Goal: Transaction & Acquisition: Purchase product/service

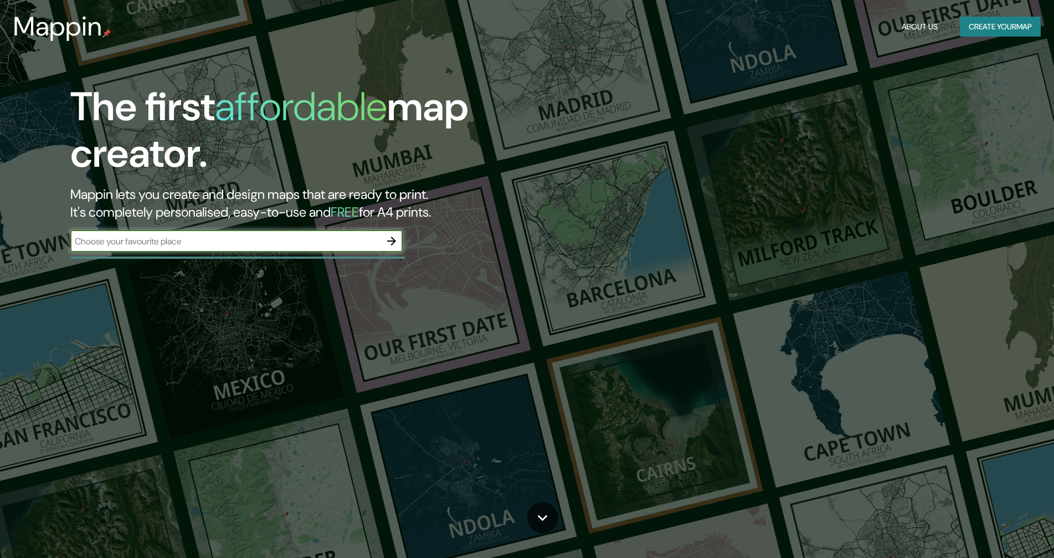
click at [979, 23] on button "Create your map" at bounding box center [1000, 27] width 81 height 20
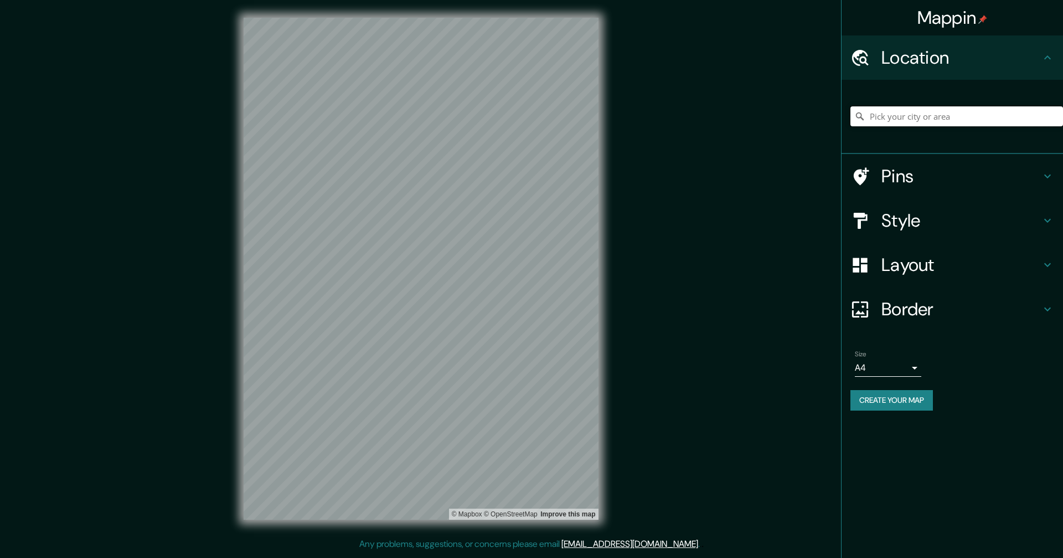
click at [883, 119] on input "Pick your city or area" at bounding box center [957, 116] width 213 height 20
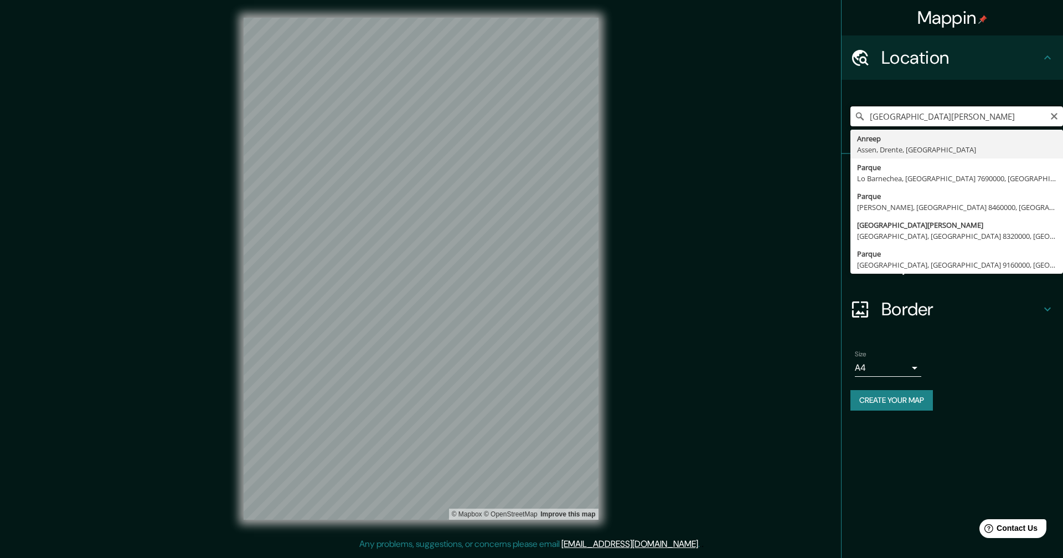
click at [944, 121] on input "[GEOGRAPHIC_DATA][PERSON_NAME]" at bounding box center [957, 116] width 213 height 20
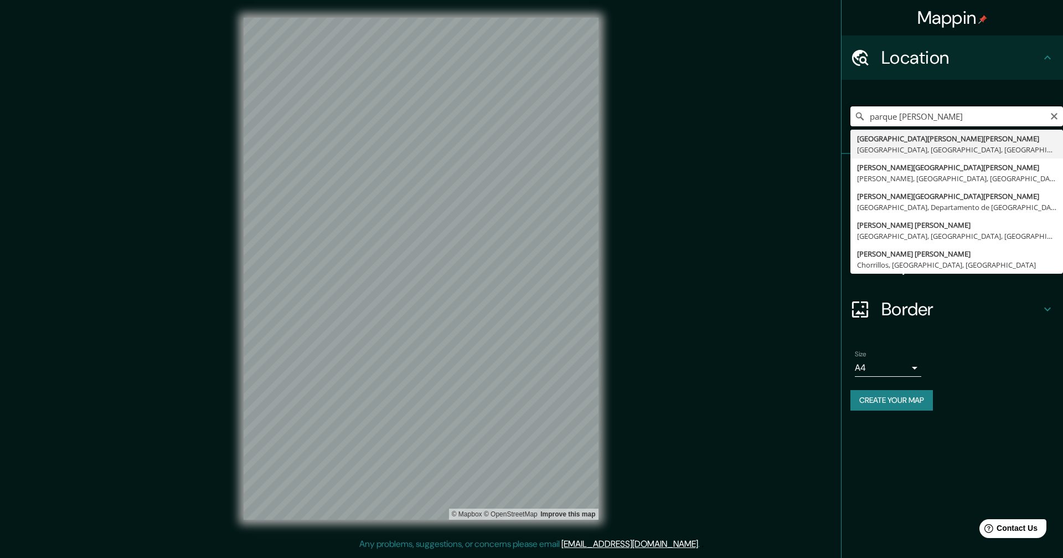
click at [958, 111] on input "parque [PERSON_NAME]" at bounding box center [957, 116] width 213 height 20
type input "[GEOGRAPHIC_DATA][PERSON_NAME][PERSON_NAME]"
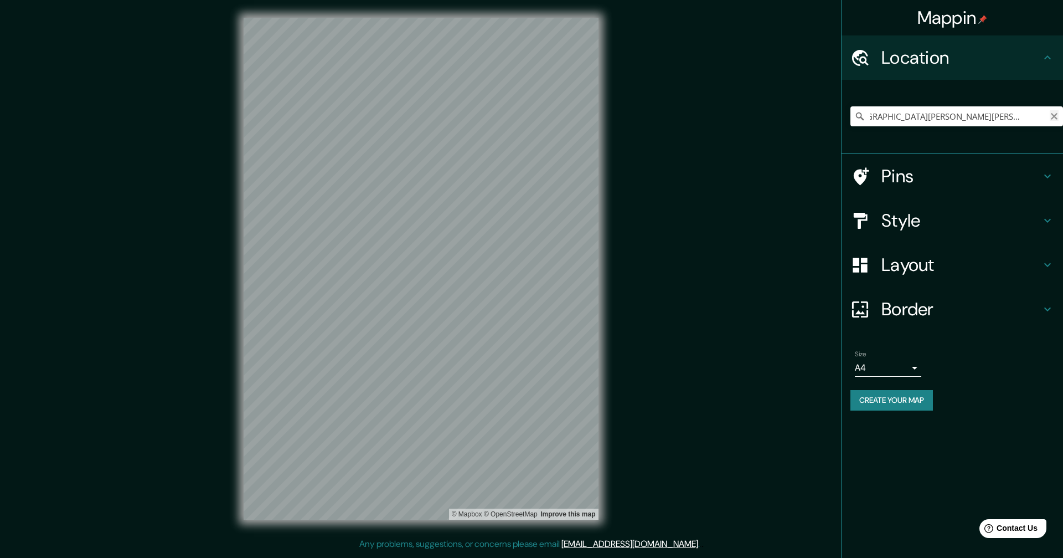
click at [1052, 116] on icon "Clear" at bounding box center [1054, 116] width 9 height 9
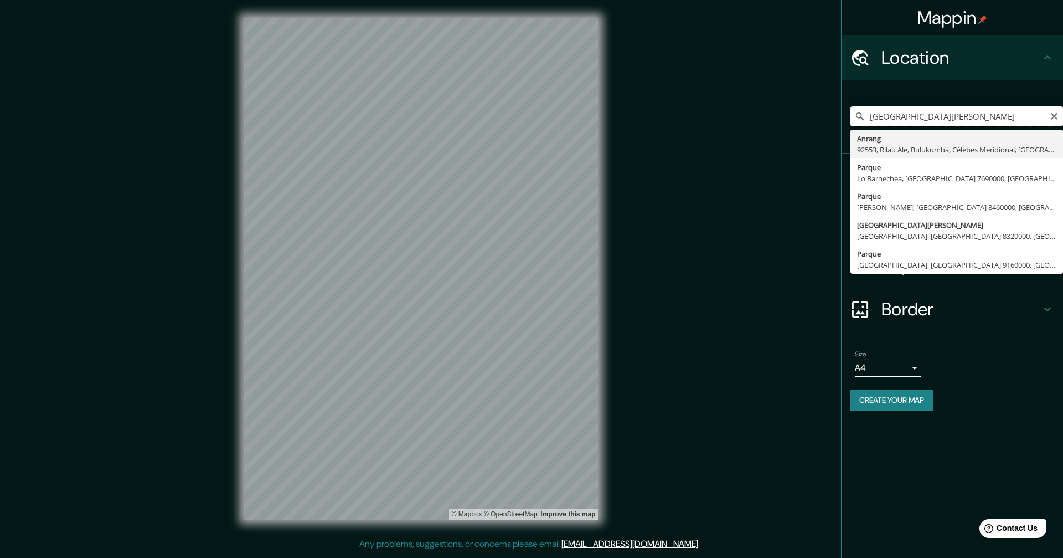
click at [943, 119] on input "[GEOGRAPHIC_DATA][PERSON_NAME]" at bounding box center [957, 116] width 213 height 20
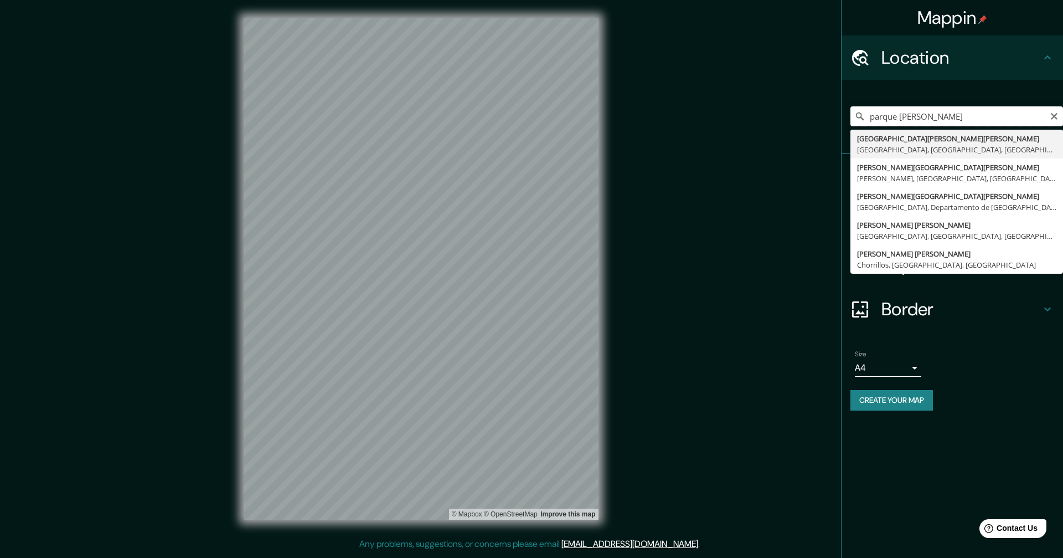
click at [967, 118] on input "parque [PERSON_NAME]" at bounding box center [957, 116] width 213 height 20
type input "parque [PERSON_NAME]"
click at [1053, 118] on icon "Clear" at bounding box center [1054, 116] width 9 height 9
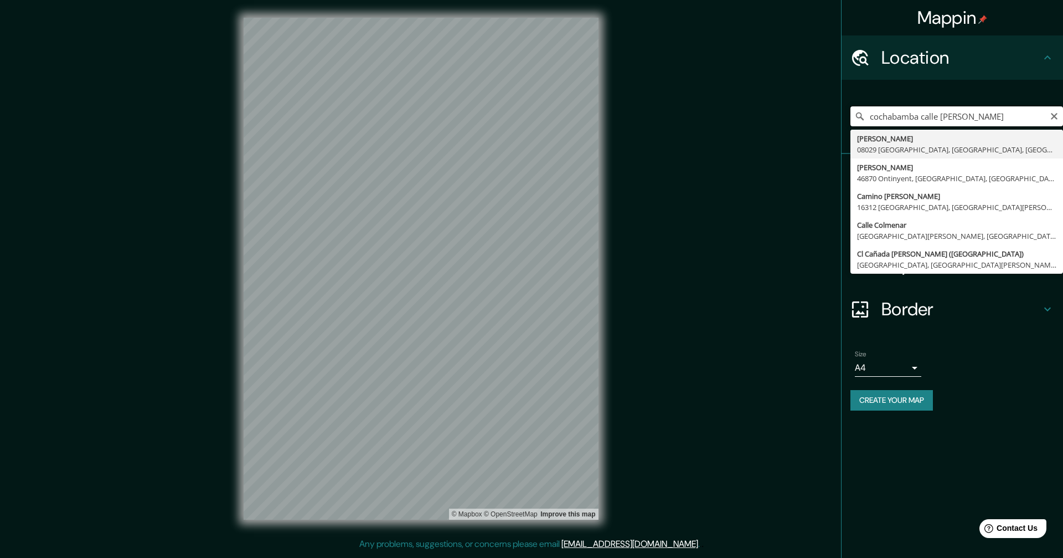
drag, startPoint x: 962, startPoint y: 118, endPoint x: 921, endPoint y: 115, distance: 41.1
click at [921, 115] on input "cochabamba calle [PERSON_NAME]" at bounding box center [957, 116] width 213 height 20
type input "[GEOGRAPHIC_DATA] vial"
click at [1053, 120] on icon "Clear" at bounding box center [1054, 116] width 9 height 9
type input "[GEOGRAPHIC_DATA], [GEOGRAPHIC_DATA], [GEOGRAPHIC_DATA]"
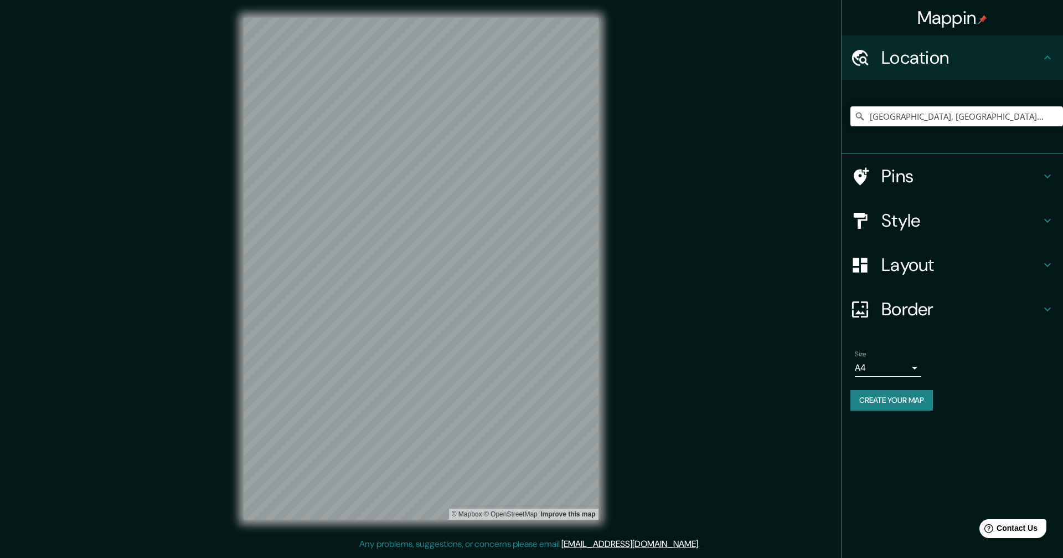
click at [890, 226] on h4 "Style" at bounding box center [961, 220] width 159 height 22
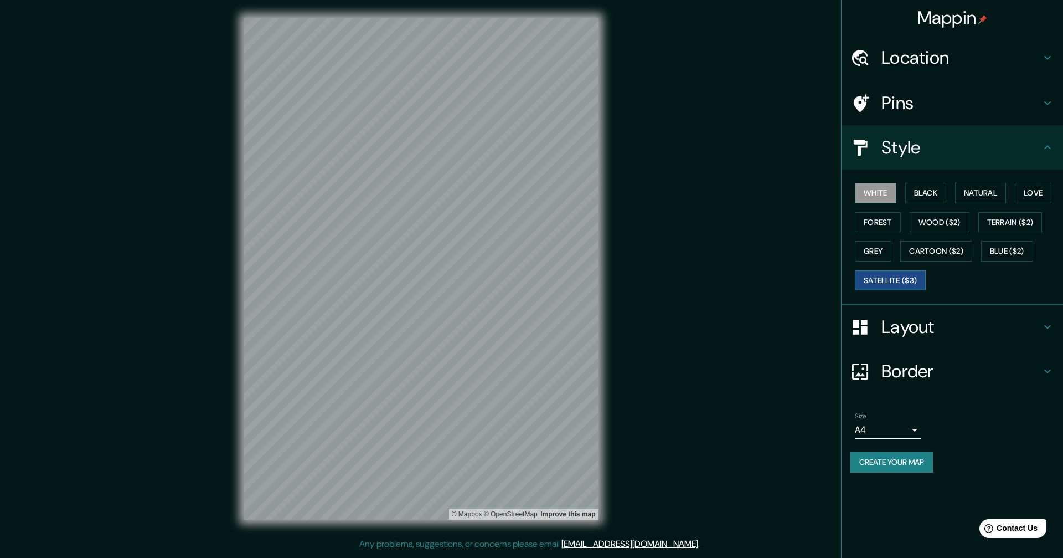
click at [886, 287] on button "Satellite ($3)" at bounding box center [890, 280] width 71 height 20
click at [868, 193] on button "White" at bounding box center [876, 193] width 42 height 20
click at [939, 196] on button "Black" at bounding box center [926, 193] width 42 height 20
click at [995, 191] on button "Natural" at bounding box center [980, 193] width 51 height 20
click at [1047, 195] on button "Love" at bounding box center [1033, 193] width 37 height 20
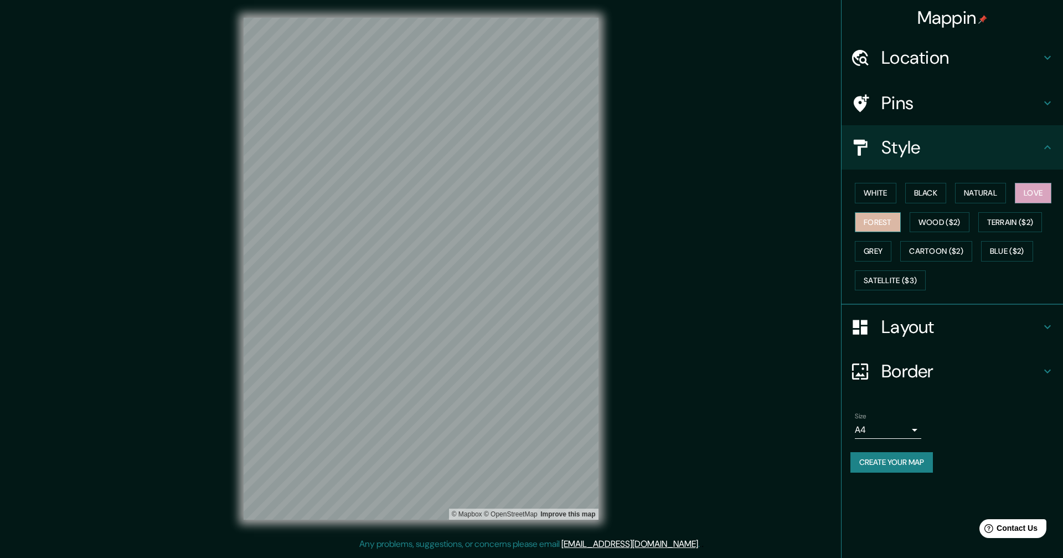
click at [885, 224] on button "Forest" at bounding box center [878, 222] width 46 height 20
click at [962, 226] on button "Wood ($2)" at bounding box center [940, 222] width 60 height 20
click at [1015, 222] on button "Terrain ($2)" at bounding box center [1011, 222] width 64 height 20
click at [876, 256] on button "Grey" at bounding box center [873, 251] width 37 height 20
click at [1008, 250] on button "Blue ($2)" at bounding box center [1007, 251] width 52 height 20
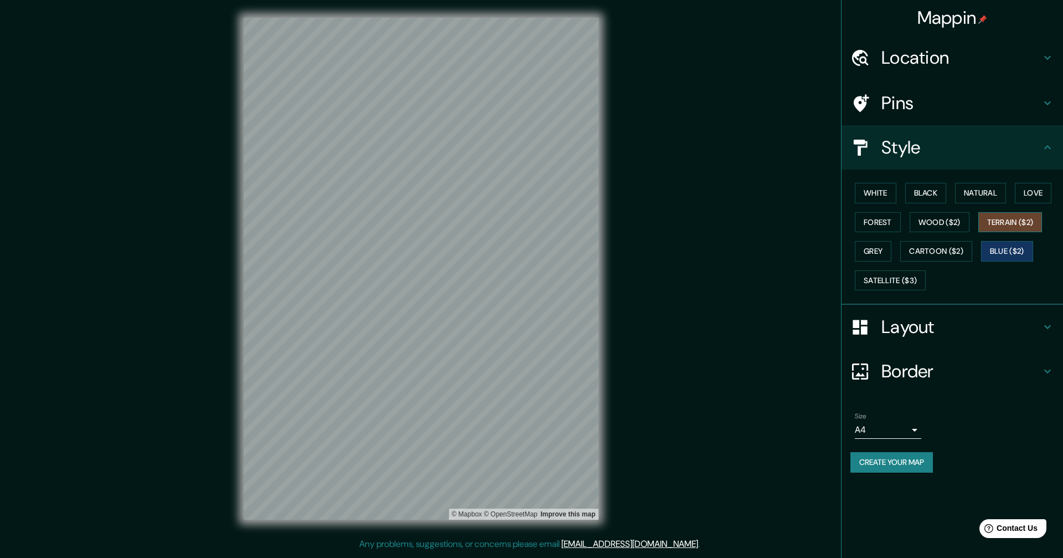
click at [1013, 225] on button "Terrain ($2)" at bounding box center [1011, 222] width 64 height 20
click at [926, 192] on button "Black" at bounding box center [926, 193] width 42 height 20
click at [872, 199] on button "White" at bounding box center [876, 193] width 42 height 20
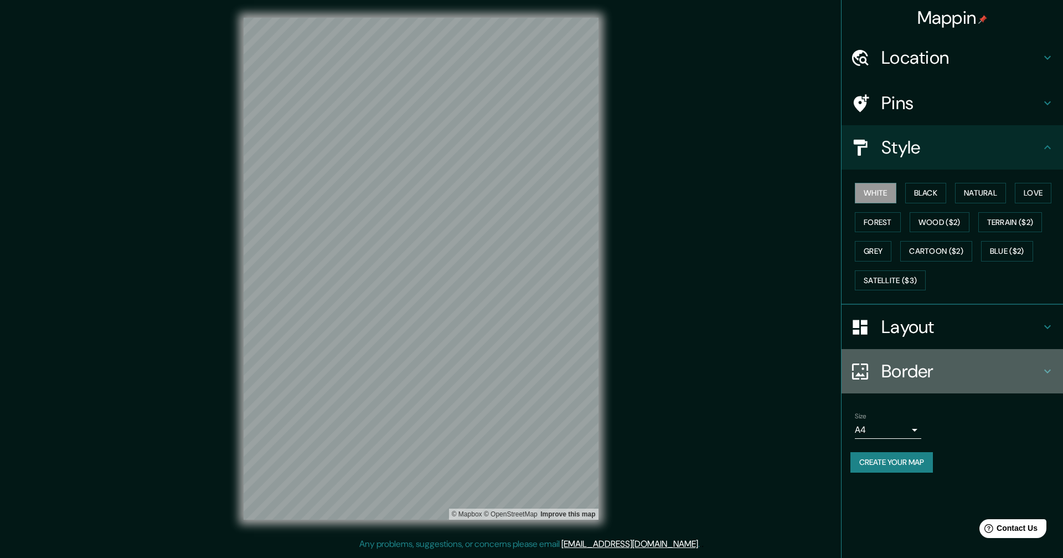
click at [933, 374] on h4 "Border" at bounding box center [961, 371] width 159 height 22
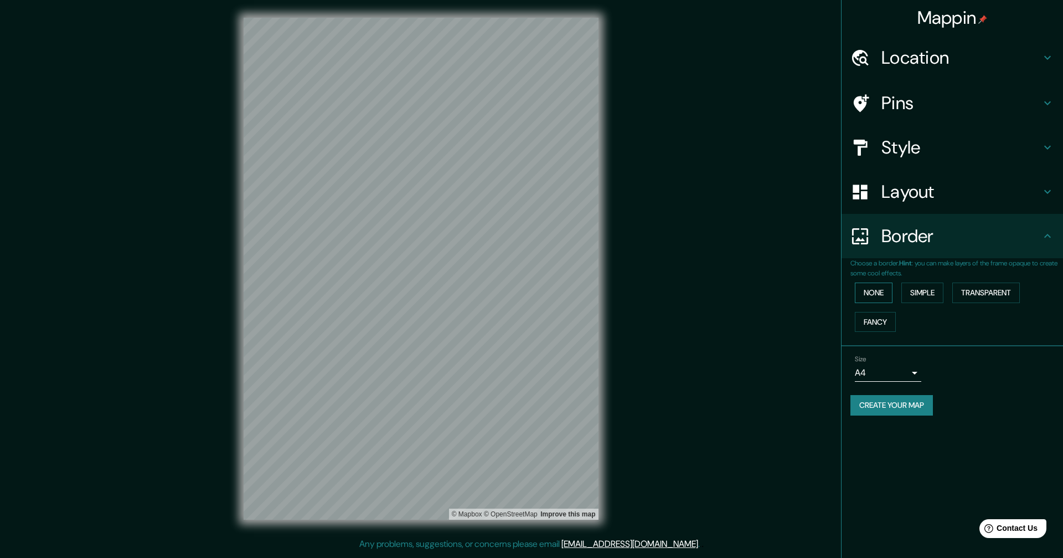
click at [887, 294] on button "None" at bounding box center [874, 292] width 38 height 20
click at [920, 293] on button "Simple" at bounding box center [923, 292] width 42 height 20
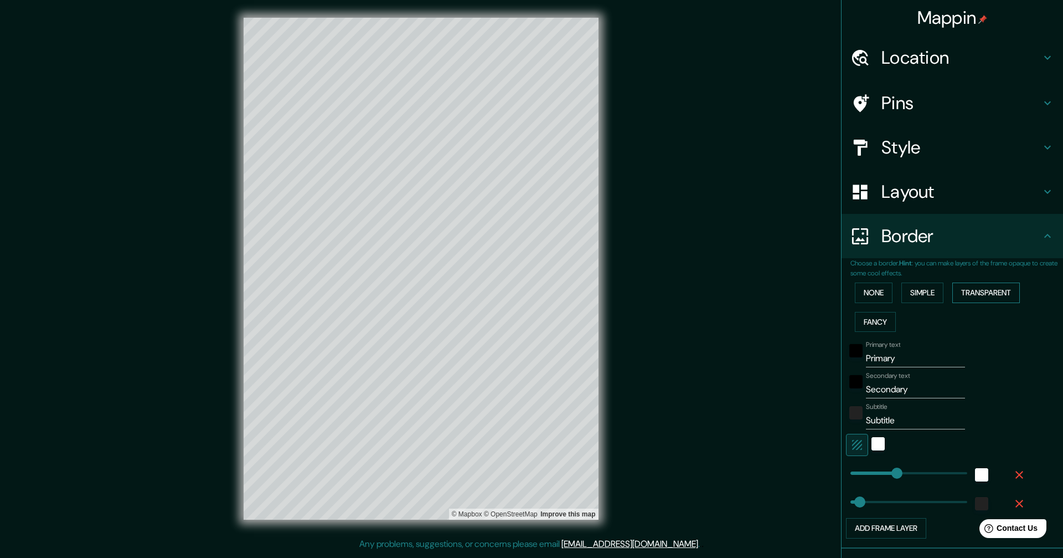
click at [961, 293] on button "Transparent" at bounding box center [986, 292] width 68 height 20
click at [863, 299] on button "None" at bounding box center [874, 292] width 38 height 20
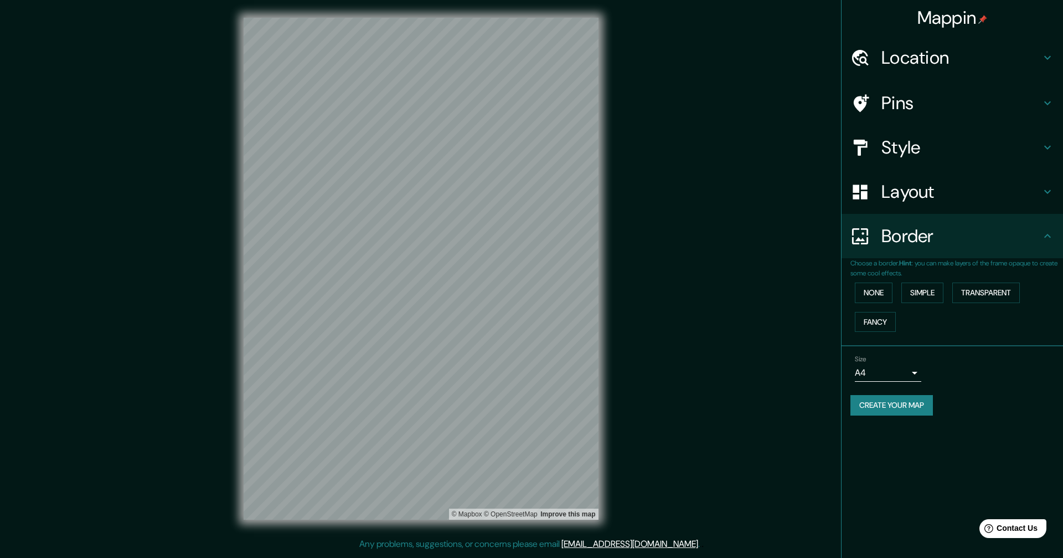
click at [964, 153] on h4 "Style" at bounding box center [961, 147] width 159 height 22
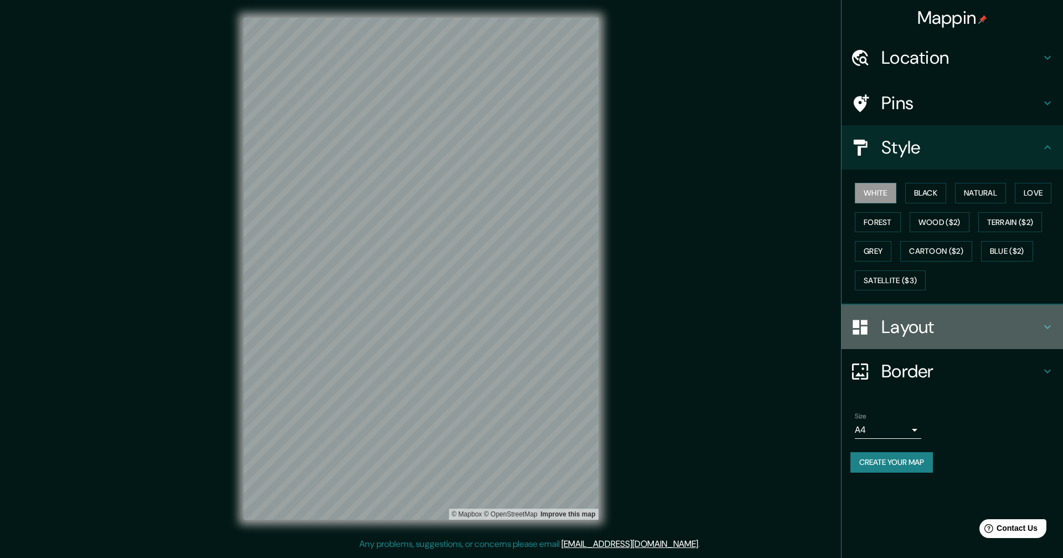
click at [936, 315] on div "Layout" at bounding box center [953, 327] width 222 height 44
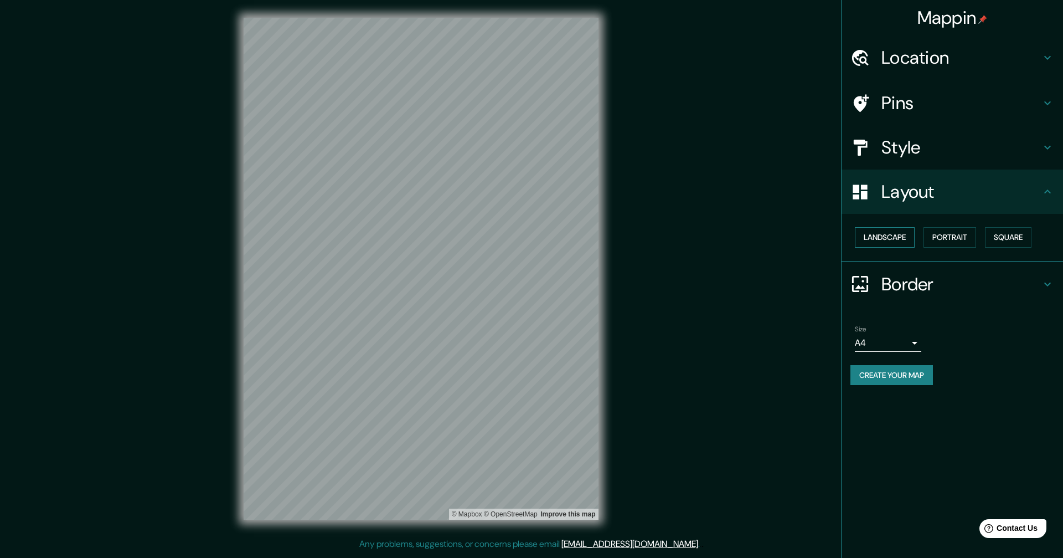
click at [903, 242] on button "Landscape" at bounding box center [885, 237] width 60 height 20
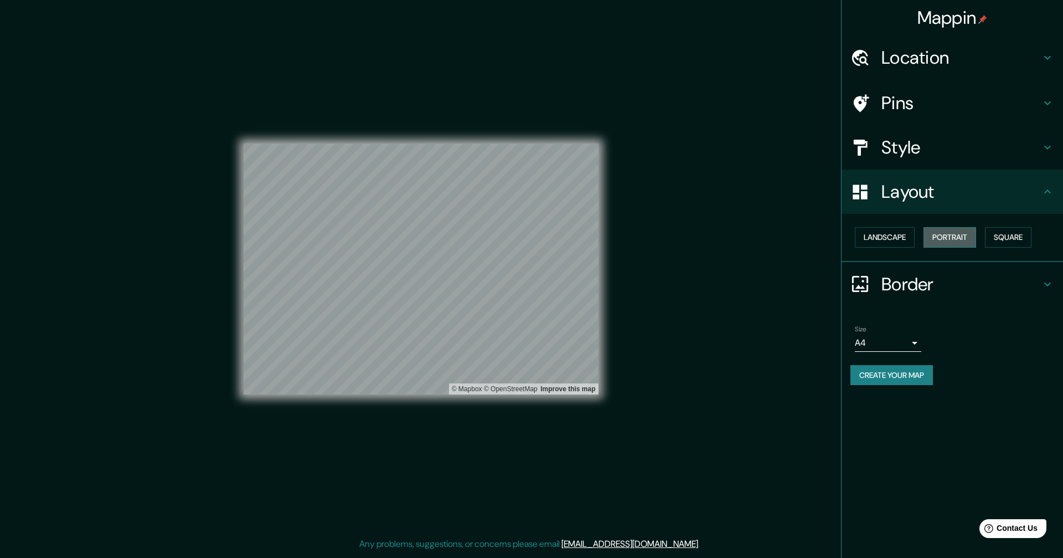
click at [936, 246] on button "Portrait" at bounding box center [950, 237] width 53 height 20
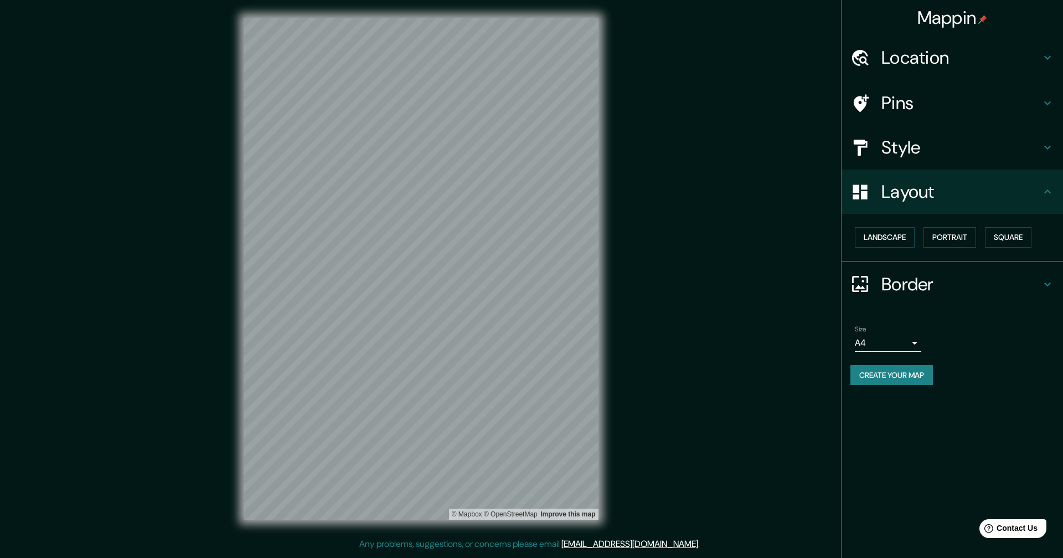
click at [986, 189] on h4 "Layout" at bounding box center [961, 192] width 159 height 22
